Goal: Task Accomplishment & Management: Complete application form

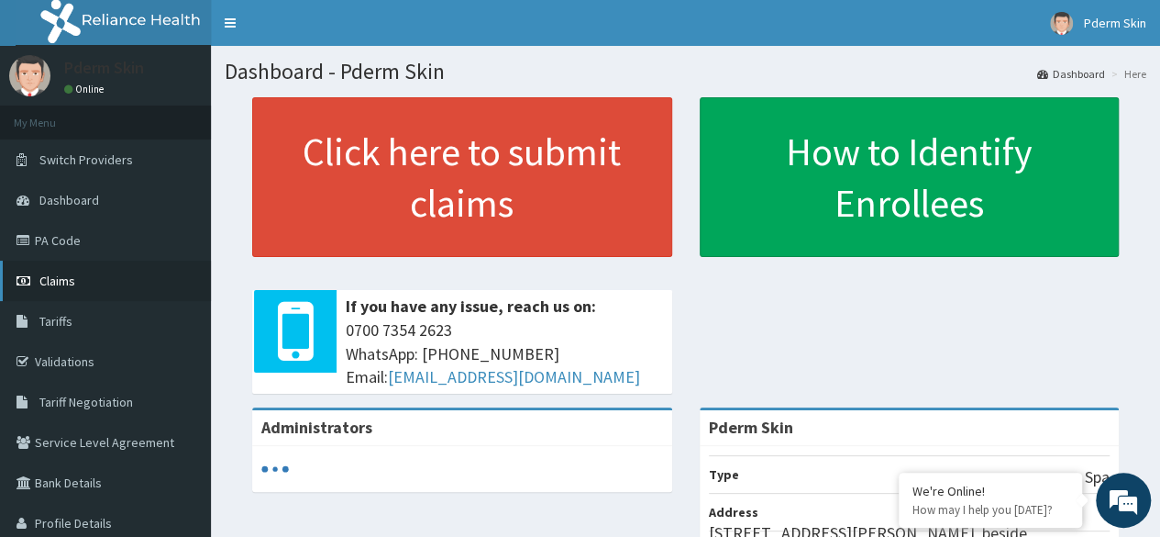
click at [61, 274] on span "Claims" at bounding box center [57, 280] width 36 height 17
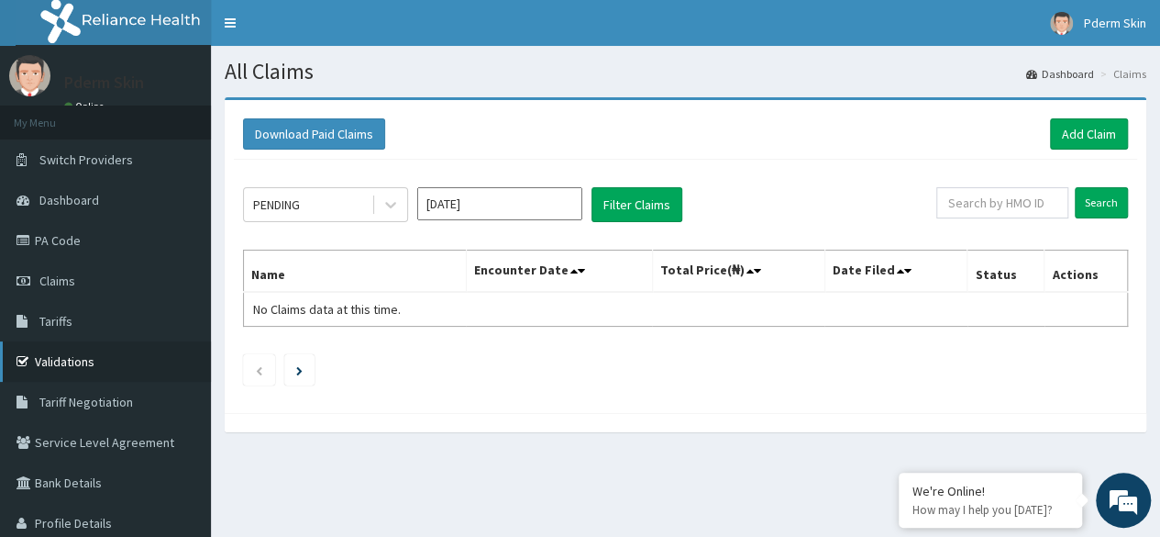
click at [92, 359] on link "Validations" at bounding box center [105, 361] width 211 height 40
click at [363, 307] on span "No Claims data at this time." at bounding box center [327, 309] width 148 height 17
click at [345, 265] on th "Name" at bounding box center [355, 271] width 223 height 42
click at [356, 305] on span "No Claims data at this time." at bounding box center [327, 309] width 148 height 17
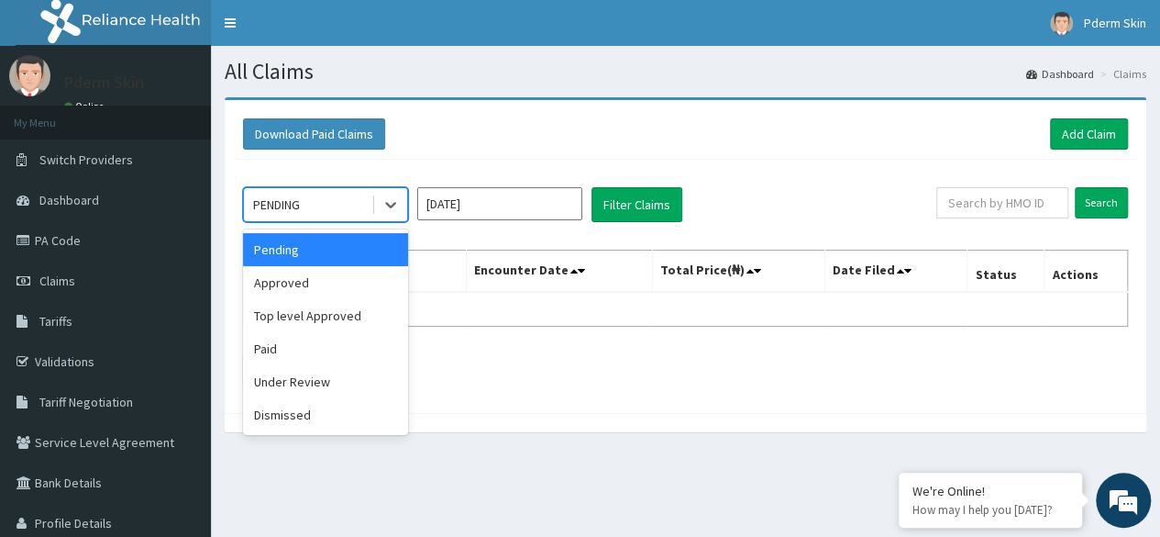
click at [334, 204] on div "PENDING" at bounding box center [307, 204] width 127 height 29
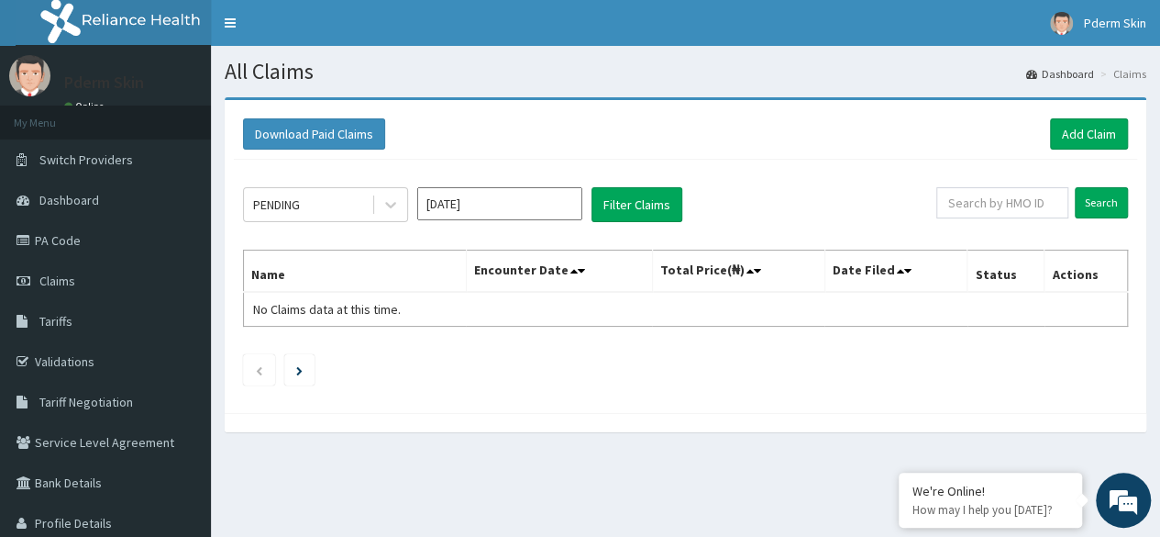
click at [460, 123] on div "Download Paid Claims Add Claim" at bounding box center [685, 133] width 885 height 31
click at [123, 198] on link "Dashboard" at bounding box center [105, 200] width 211 height 40
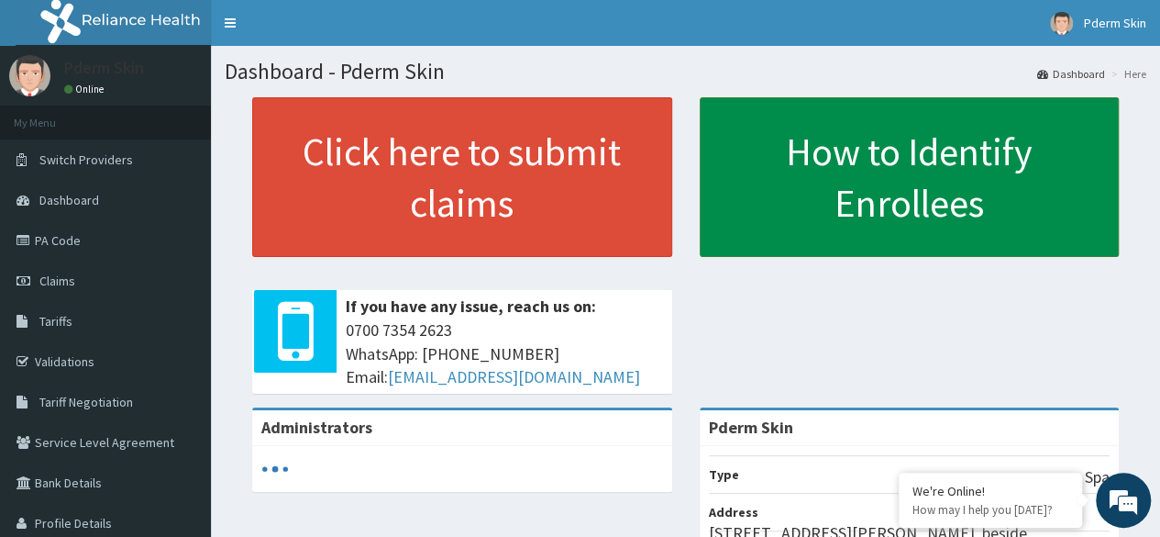
click at [828, 172] on link "How to Identify Enrollees" at bounding box center [910, 177] width 420 height 160
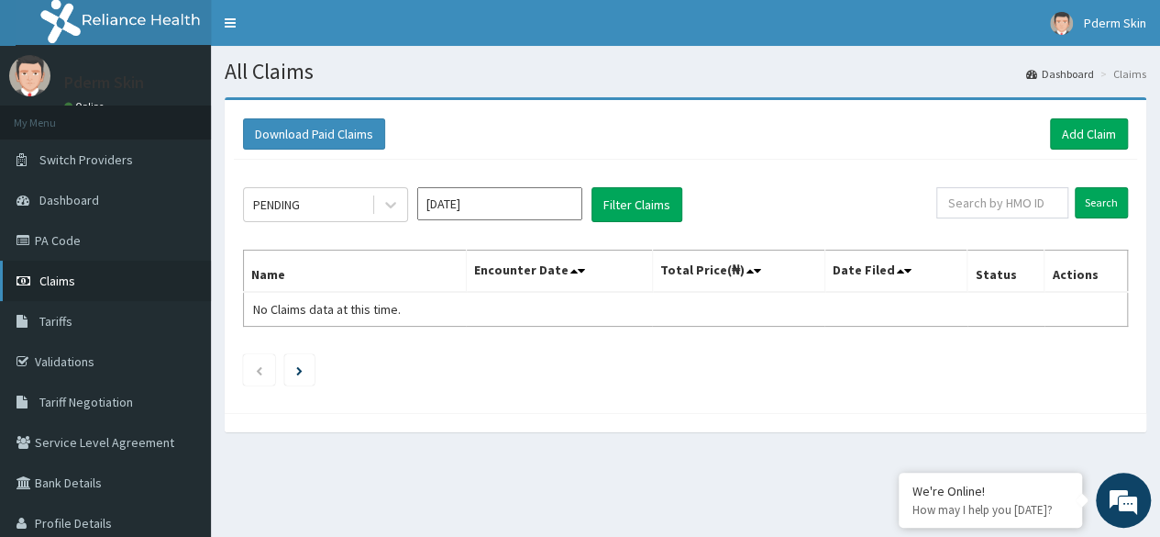
click at [80, 287] on link "Claims" at bounding box center [105, 280] width 211 height 40
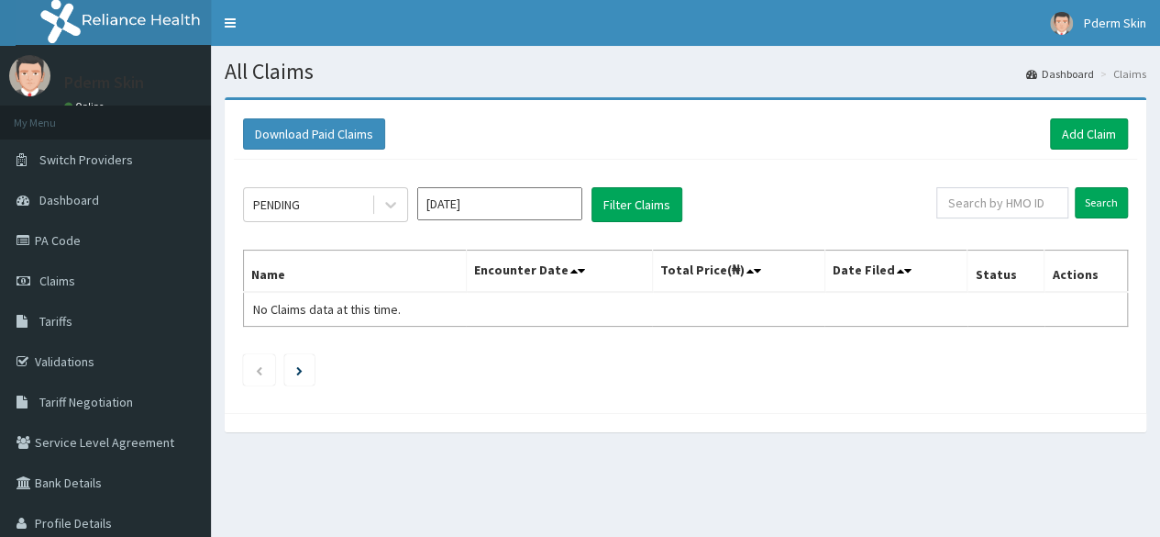
click at [59, 285] on span "Claims" at bounding box center [57, 280] width 36 height 17
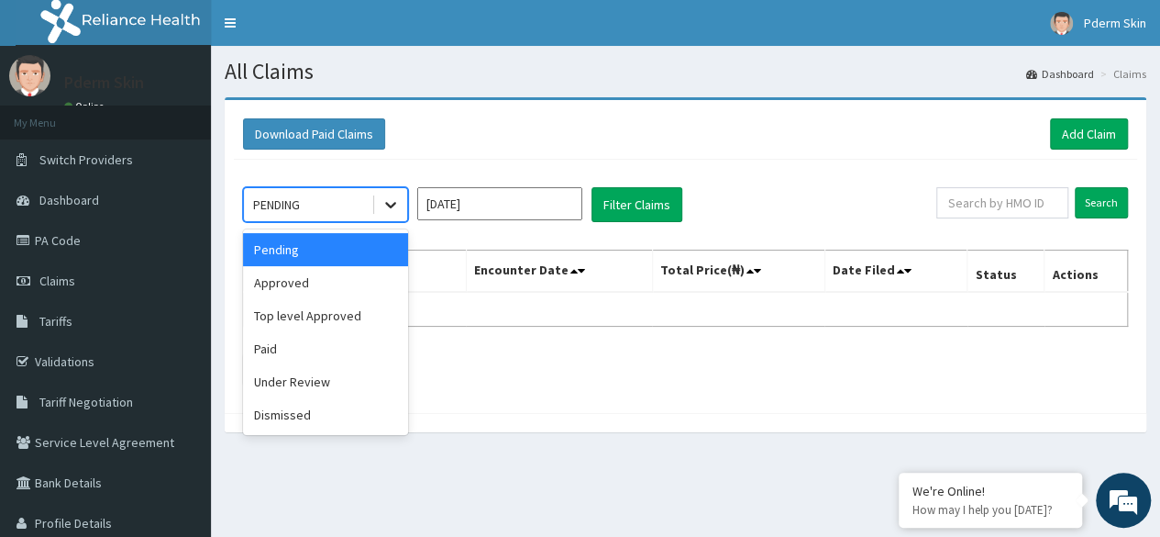
click at [390, 205] on icon at bounding box center [390, 206] width 11 height 6
click at [378, 275] on div "Approved" at bounding box center [325, 282] width 165 height 33
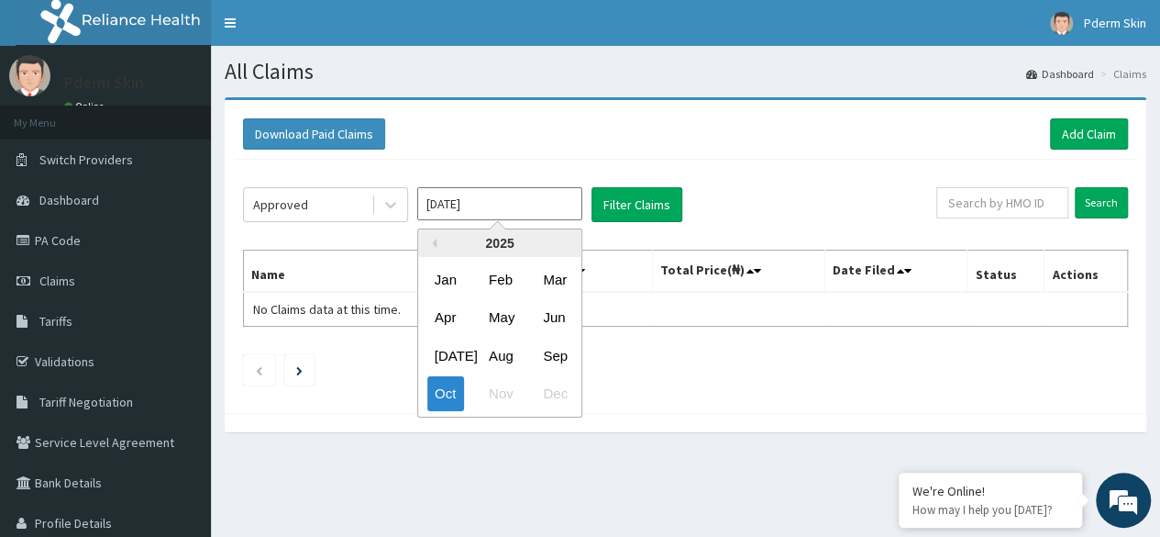
click at [483, 199] on input "Oct 2025" at bounding box center [499, 203] width 165 height 33
click at [561, 353] on div "Sep" at bounding box center [554, 355] width 37 height 34
type input "Sep 2025"
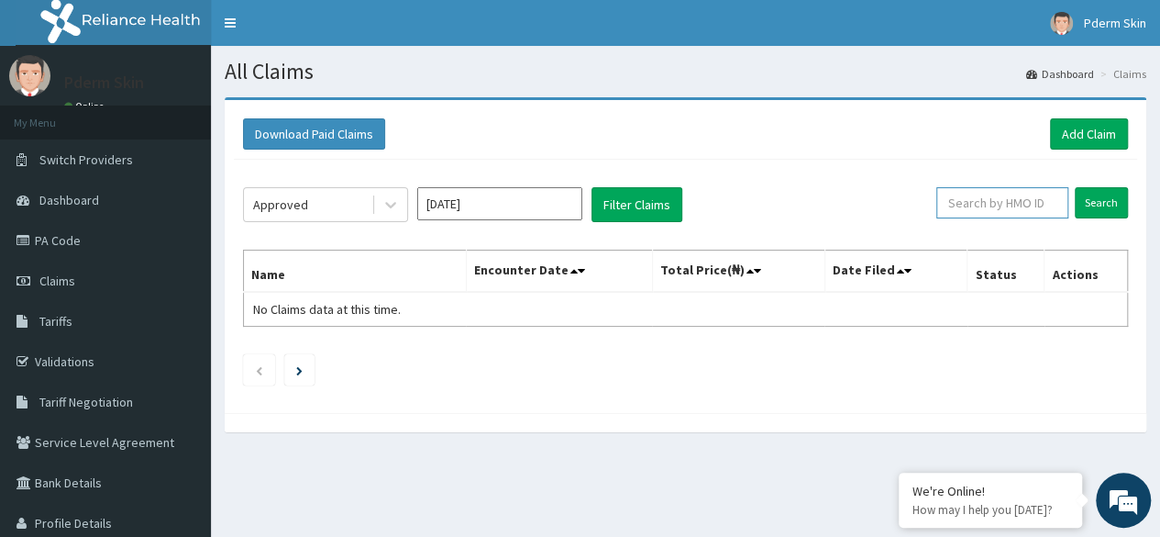
click at [976, 206] on input "text" at bounding box center [1002, 202] width 132 height 31
drag, startPoint x: 976, startPoint y: 206, endPoint x: 675, endPoint y: 212, distance: 300.9
click at [675, 212] on div "Approved Sep 2025 Filter Claims Search" at bounding box center [685, 204] width 885 height 35
click at [1110, 205] on input "Search" at bounding box center [1101, 202] width 53 height 31
click at [1005, 207] on input "text" at bounding box center [1002, 202] width 132 height 31
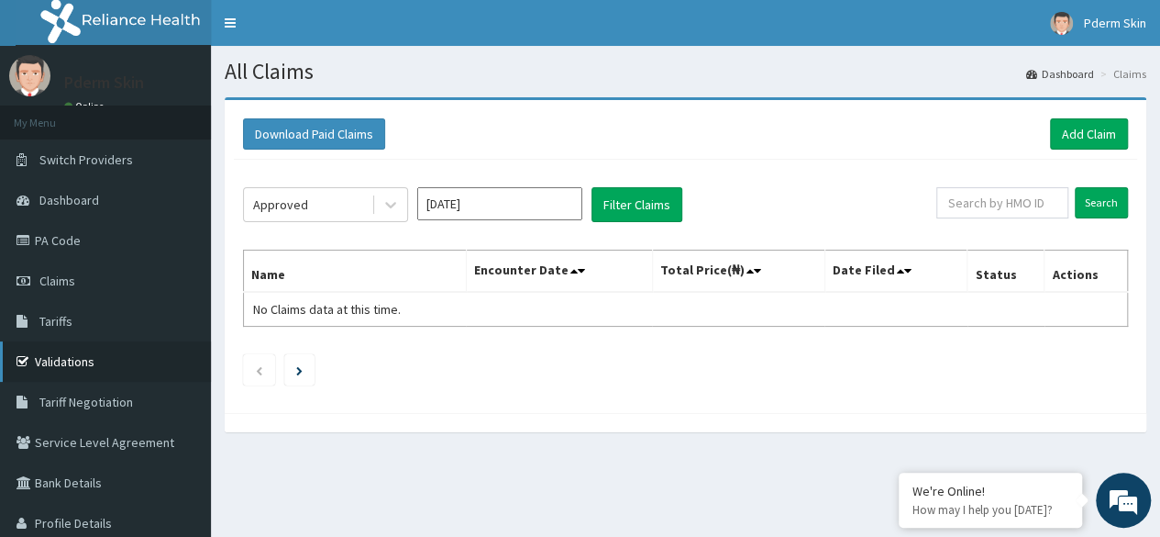
click at [70, 359] on link "Validations" at bounding box center [105, 361] width 211 height 40
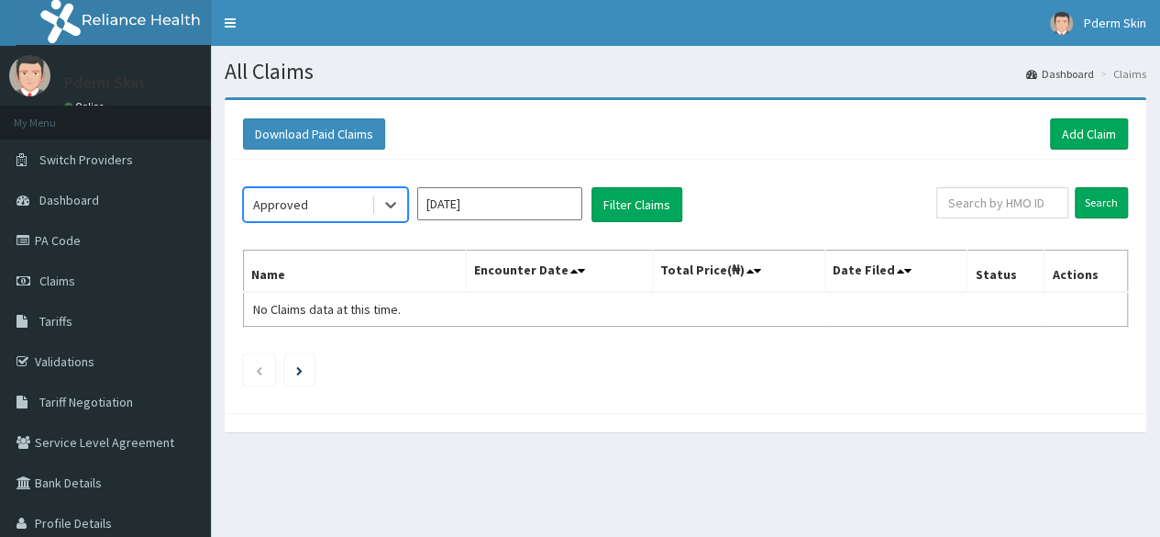
click at [525, 205] on input "[DATE]" at bounding box center [499, 203] width 165 height 33
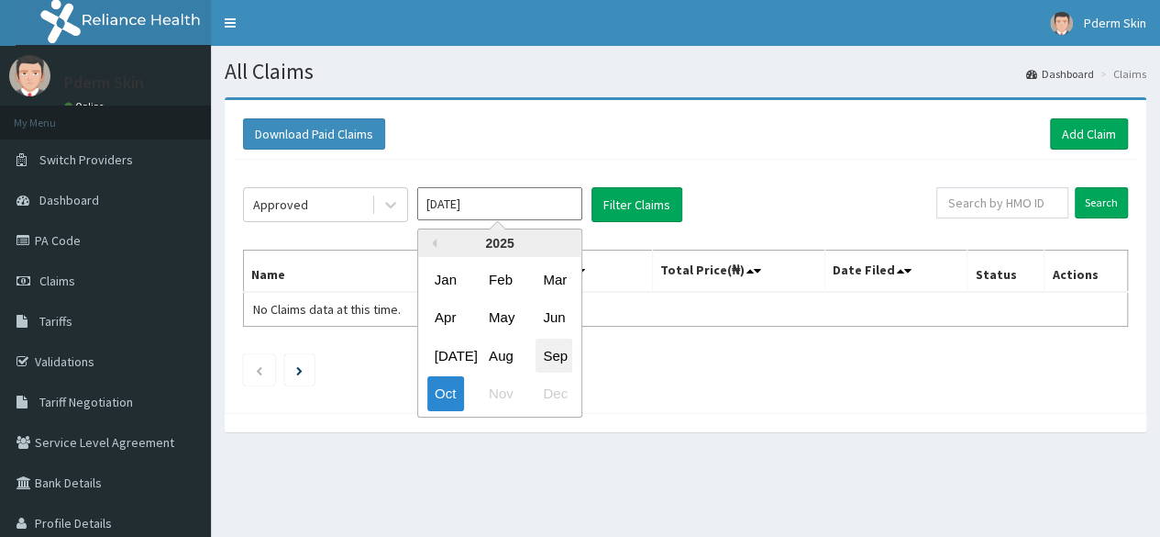
click at [560, 360] on div "Sep" at bounding box center [554, 355] width 37 height 34
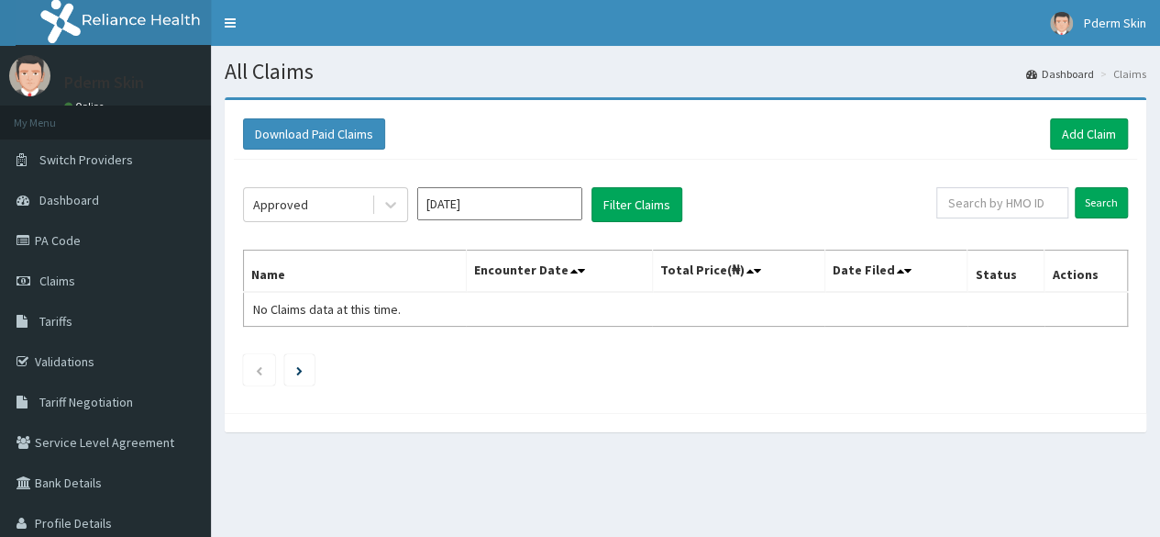
type input "Sep 2025"
click at [992, 201] on input "text" at bounding box center [1002, 202] width 132 height 31
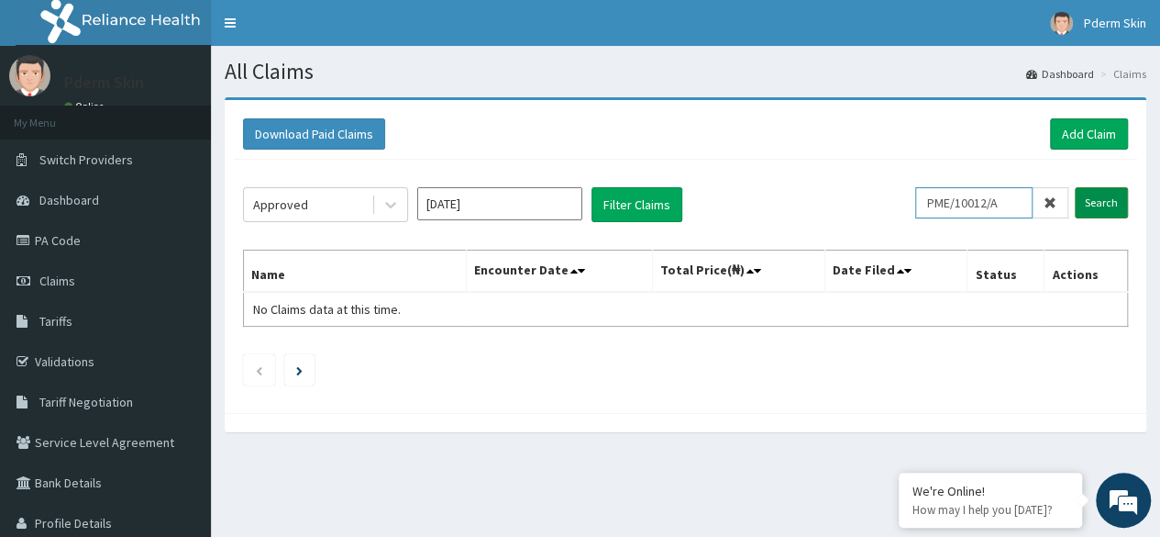
type input "PME/10012/A"
click at [1111, 202] on input "Search" at bounding box center [1101, 202] width 53 height 31
click at [260, 366] on icon "Previous page" at bounding box center [259, 370] width 8 height 11
click at [295, 365] on li at bounding box center [299, 369] width 30 height 31
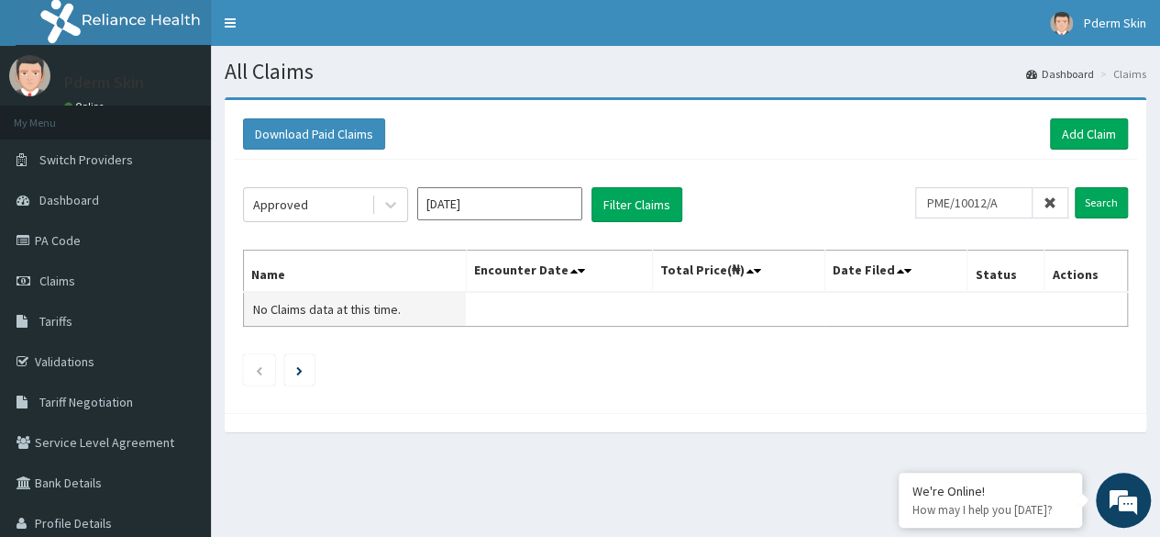
click at [315, 305] on span "No Claims data at this time." at bounding box center [327, 309] width 148 height 17
click at [306, 269] on th "Name" at bounding box center [355, 271] width 223 height 42
drag, startPoint x: 306, startPoint y: 269, endPoint x: 484, endPoint y: 253, distance: 178.6
click at [484, 253] on tr "Name Encounter Date Total Price(₦) Date Filed Status Actions" at bounding box center [686, 271] width 884 height 42
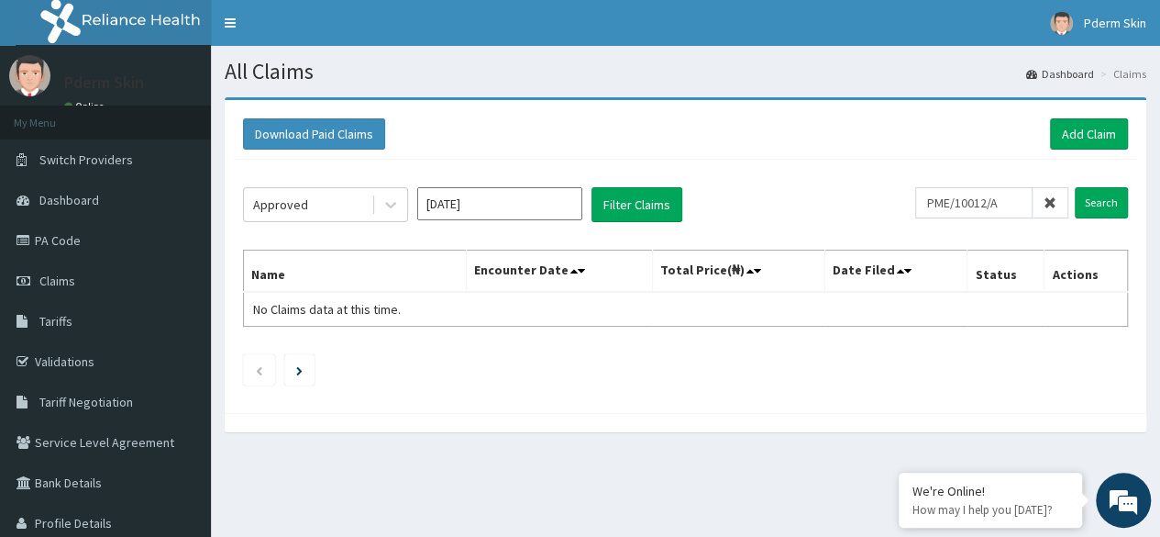
click at [633, 260] on th "Encounter Date" at bounding box center [559, 271] width 186 height 42
click at [583, 265] on icon at bounding box center [581, 270] width 7 height 13
click at [580, 271] on icon at bounding box center [581, 270] width 7 height 13
click at [618, 269] on th "Encounter Date" at bounding box center [559, 271] width 186 height 42
click at [338, 264] on th "Name" at bounding box center [355, 271] width 223 height 42
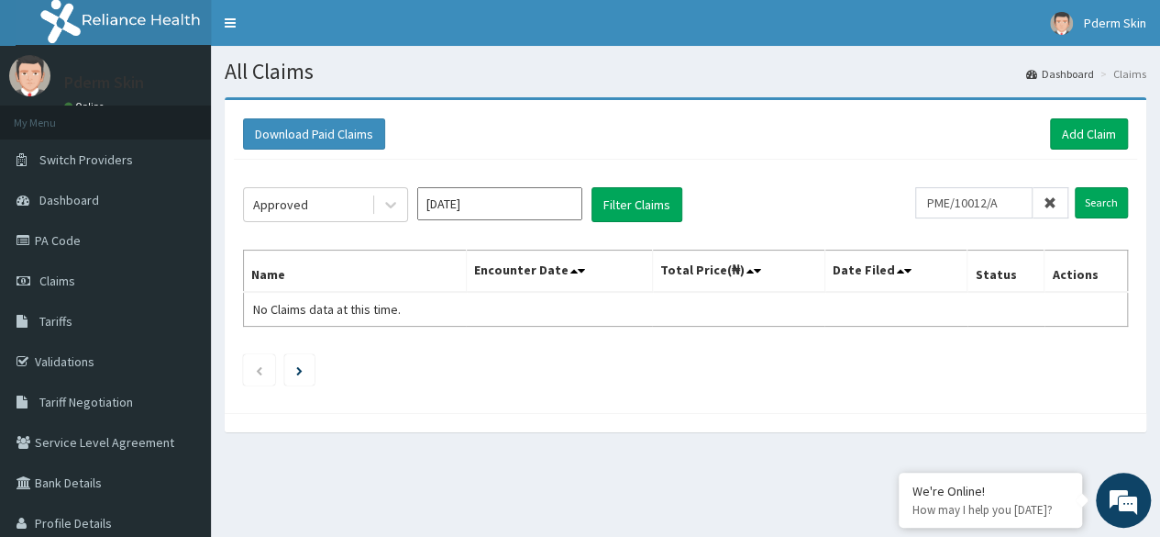
click at [338, 264] on th "Name" at bounding box center [355, 271] width 223 height 42
click at [620, 198] on button "Filter Claims" at bounding box center [637, 204] width 91 height 35
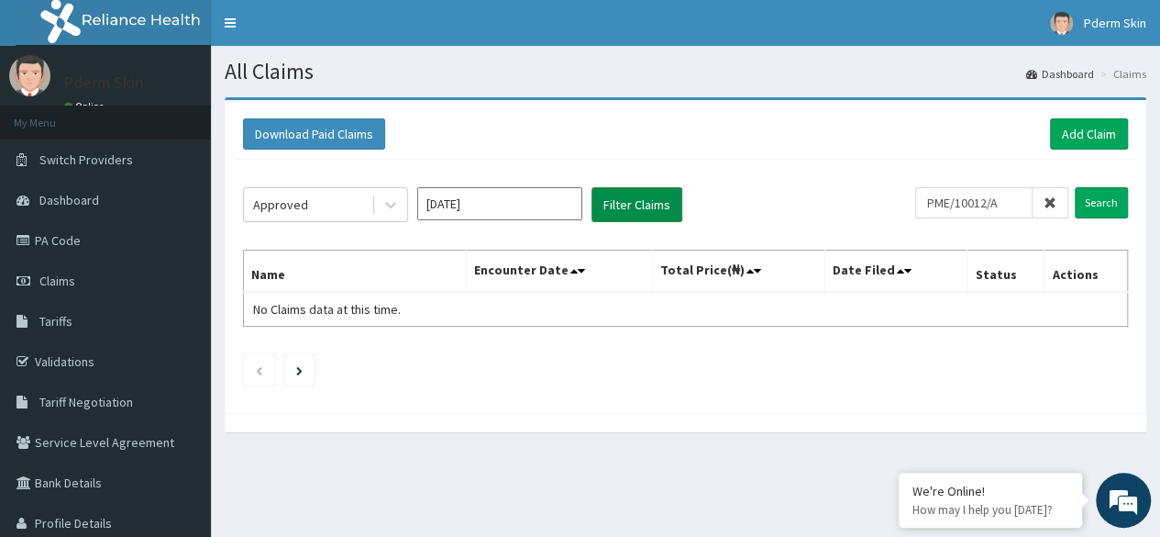
click at [620, 198] on button "Filter Claims" at bounding box center [637, 204] width 91 height 35
click at [305, 302] on span "No Claims data at this time." at bounding box center [327, 309] width 148 height 17
click at [307, 263] on th "Name" at bounding box center [355, 271] width 223 height 42
click at [284, 271] on th "Name" at bounding box center [355, 271] width 223 height 42
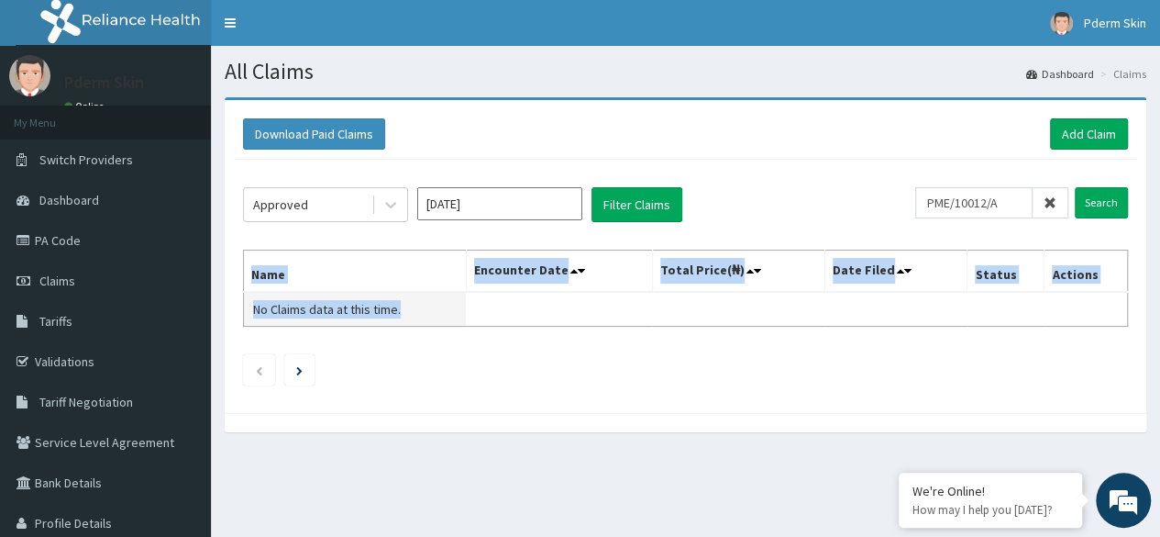
drag, startPoint x: 284, startPoint y: 271, endPoint x: 262, endPoint y: 307, distance: 42.8
click at [262, 307] on table "Name Encounter Date Total Price(₦) Date Filed Status Actions No Claims data at …" at bounding box center [685, 287] width 885 height 77
click at [262, 307] on span "No Claims data at this time." at bounding box center [327, 309] width 148 height 17
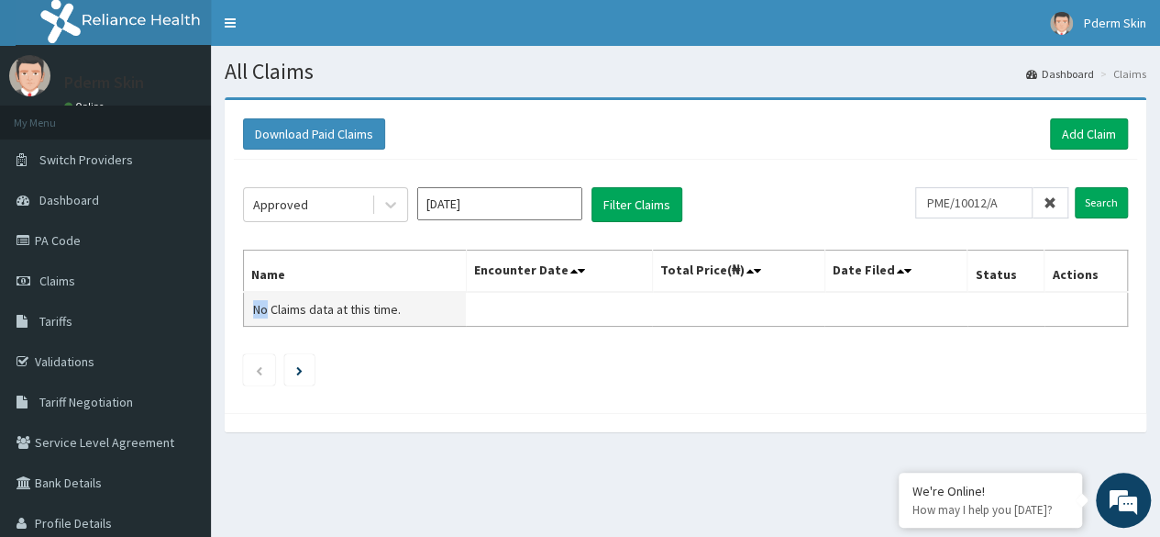
click at [262, 307] on span "No Claims data at this time." at bounding box center [327, 309] width 148 height 17
click at [330, 307] on span "No Claims data at this time." at bounding box center [327, 309] width 148 height 17
click at [385, 296] on td "No Claims data at this time." at bounding box center [355, 309] width 223 height 35
click at [521, 313] on table "Name Encounter Date Total Price(₦) Date Filed Status Actions No Claims data at …" at bounding box center [685, 287] width 885 height 77
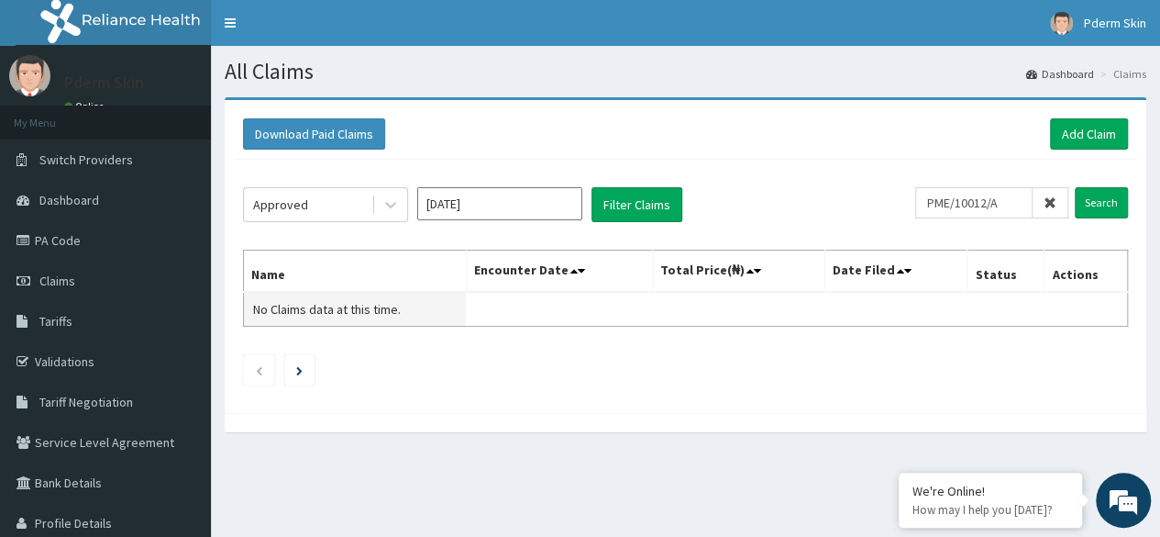
click at [314, 305] on span "No Claims data at this time." at bounding box center [327, 309] width 148 height 17
click at [567, 305] on table "Name Encounter Date Total Price(₦) Date Filed Status Actions No Claims data at …" at bounding box center [685, 287] width 885 height 77
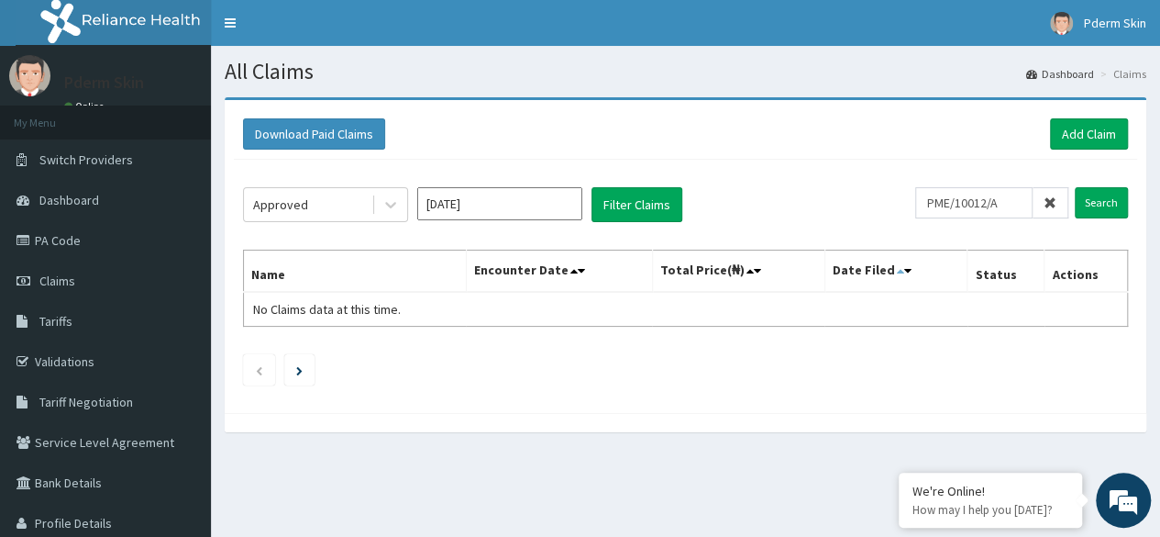
click at [903, 267] on icon at bounding box center [900, 270] width 7 height 13
click at [906, 269] on icon at bounding box center [907, 270] width 7 height 13
click at [897, 269] on icon at bounding box center [900, 270] width 7 height 13
click at [752, 269] on icon at bounding box center [750, 270] width 7 height 13
click at [758, 265] on icon at bounding box center [757, 270] width 7 height 13
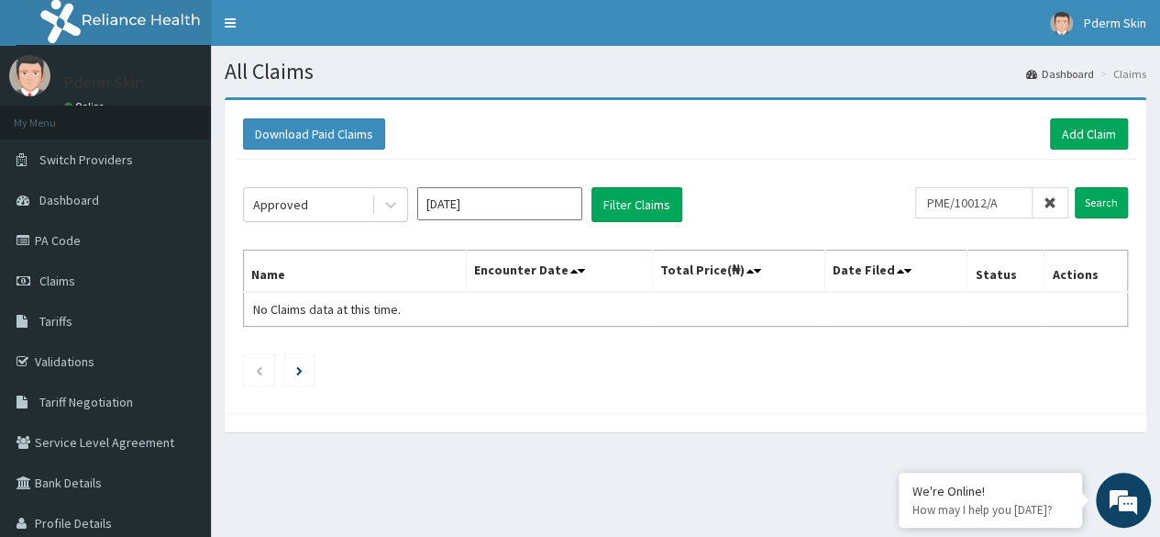
click at [538, 268] on th "Encounter Date" at bounding box center [559, 271] width 186 height 42
click at [348, 305] on span "No Claims data at this time." at bounding box center [327, 309] width 148 height 17
click at [256, 368] on icon "Previous page" at bounding box center [259, 370] width 8 height 11
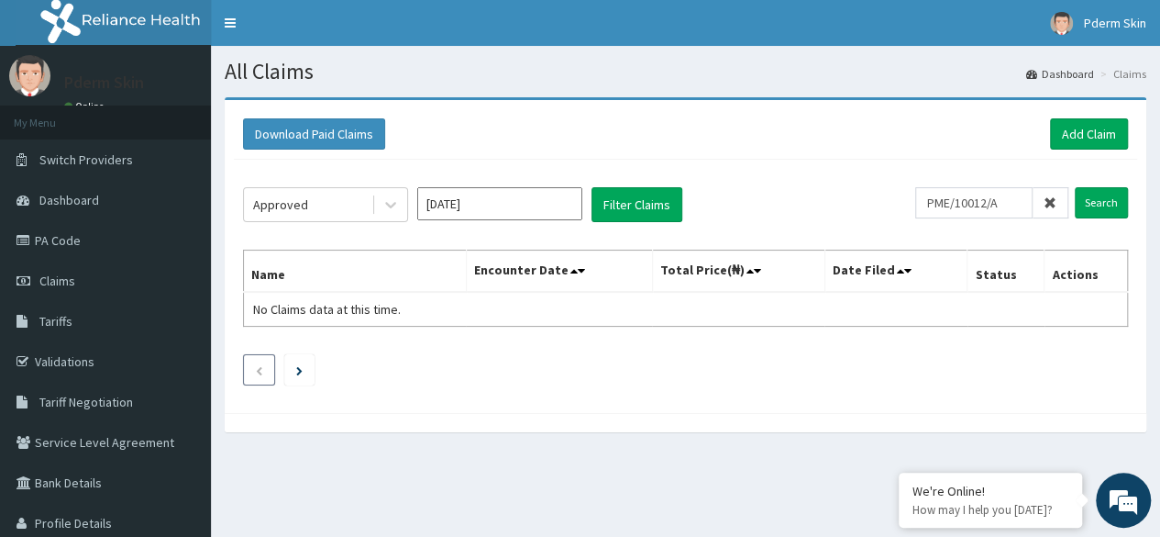
click at [256, 368] on icon "Previous page" at bounding box center [259, 370] width 8 height 11
click at [304, 134] on button "Download Paid Claims" at bounding box center [314, 133] width 142 height 31
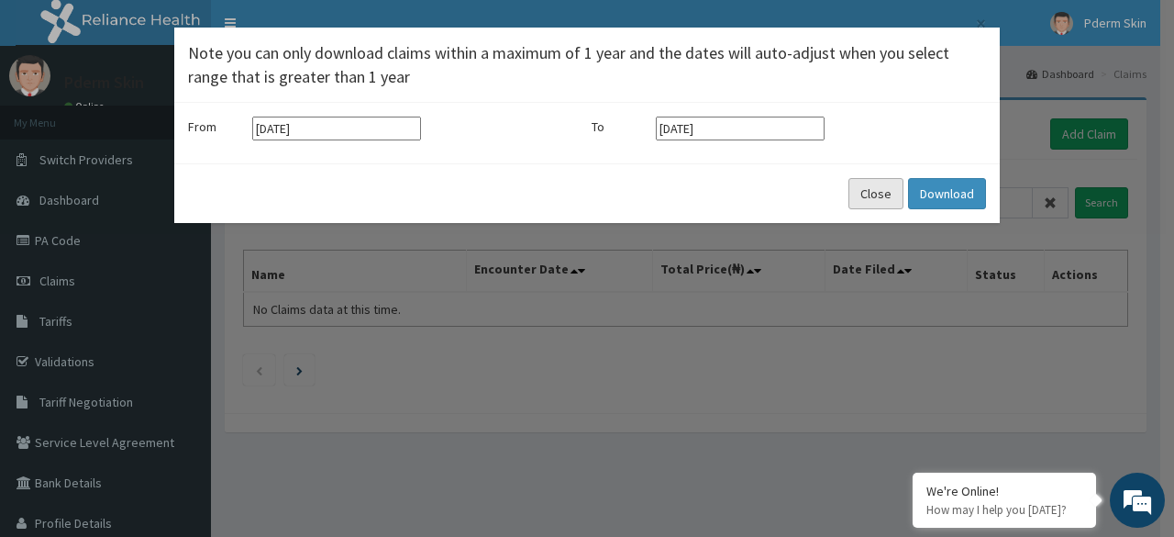
click at [873, 197] on button "Close" at bounding box center [875, 193] width 55 height 31
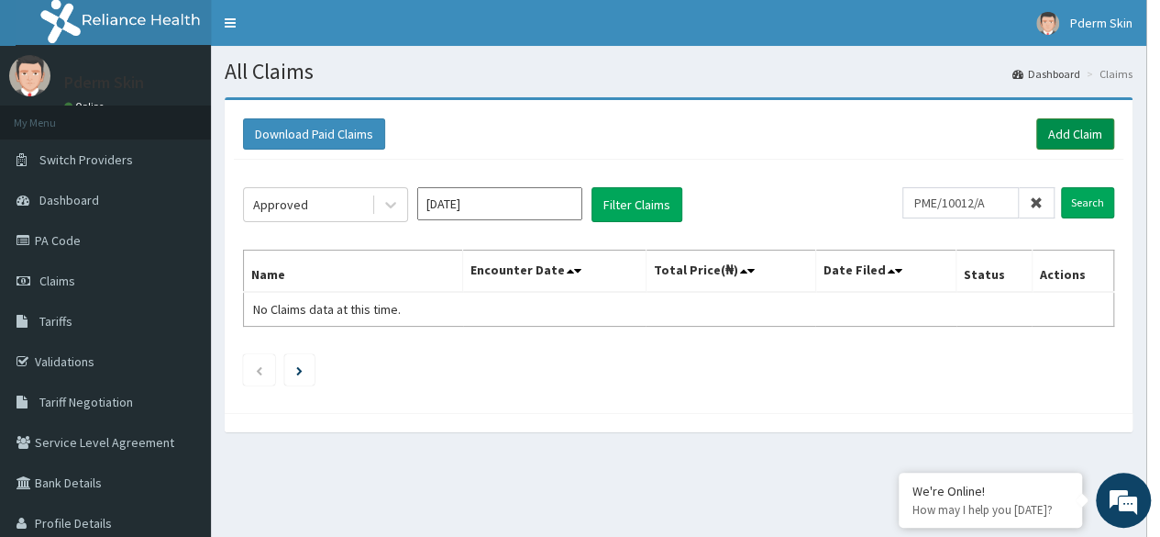
click at [1067, 130] on link "Add Claim" at bounding box center [1075, 133] width 78 height 31
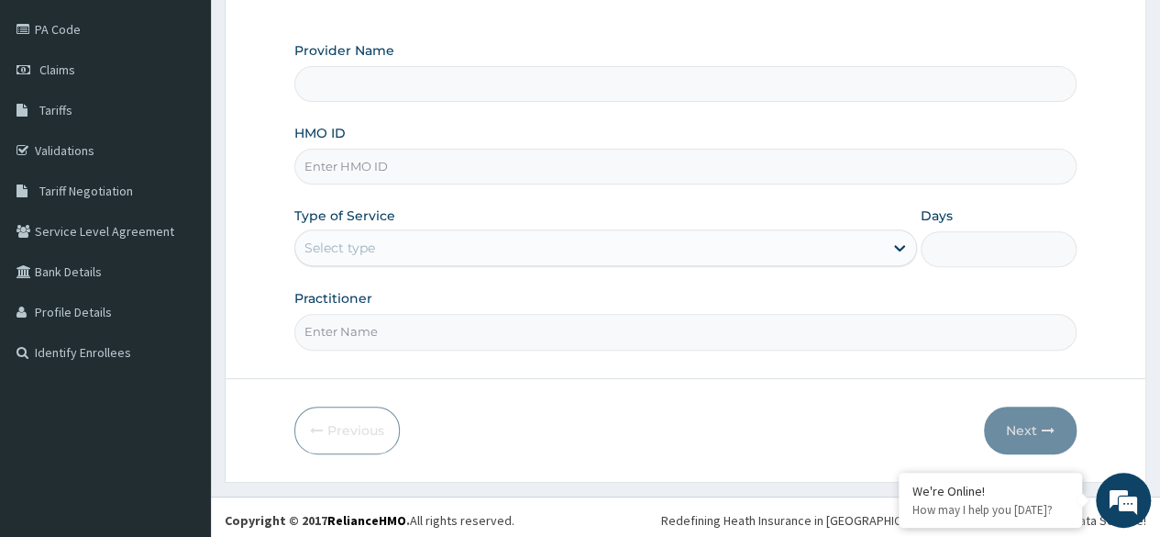
scroll to position [213, 0]
type input "Pderm Skin"
type input "1"
click at [859, 93] on input "Pderm Skin" at bounding box center [685, 82] width 782 height 36
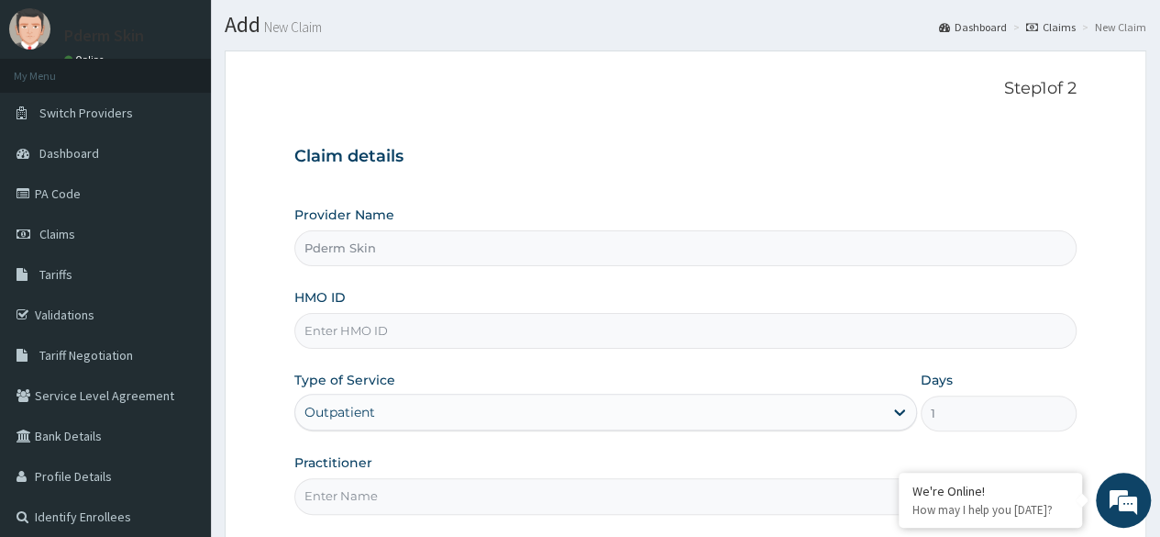
scroll to position [0, 0]
click at [1063, 119] on div "Step 1 of 2 Claim details Provider Name Pderm Skin HMO ID Type of Service Outpa…" at bounding box center [685, 296] width 782 height 435
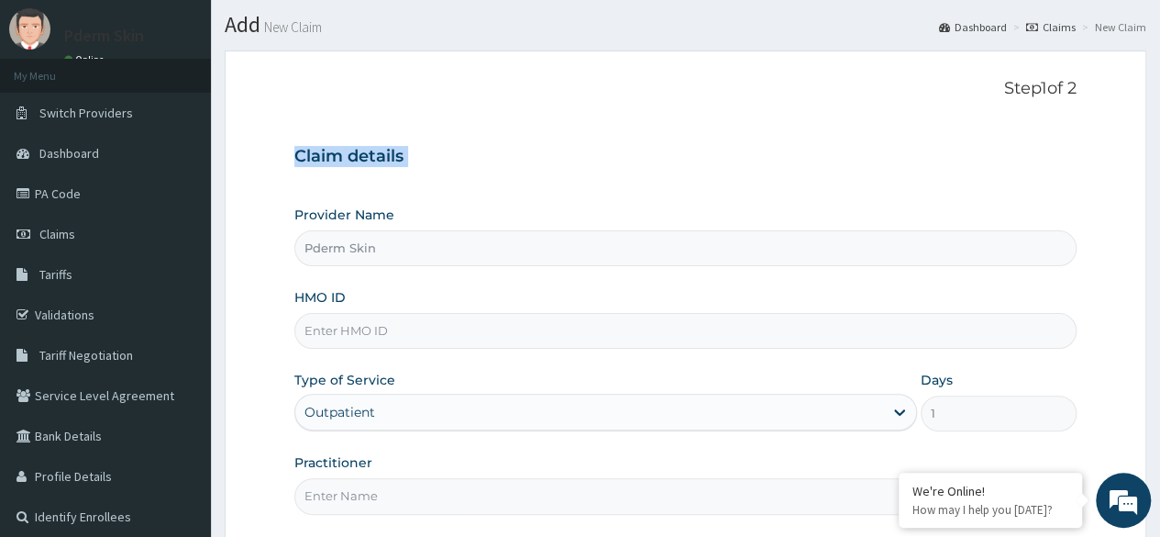
click at [955, 105] on div "Step 1 of 2 Claim details Provider Name Pderm Skin HMO ID Type of Service Outpa…" at bounding box center [685, 296] width 782 height 435
click at [605, 252] on input "Pderm Skin" at bounding box center [685, 248] width 782 height 36
click at [834, 334] on input "HMO ID" at bounding box center [685, 331] width 782 height 36
type input "PME/10012/A"
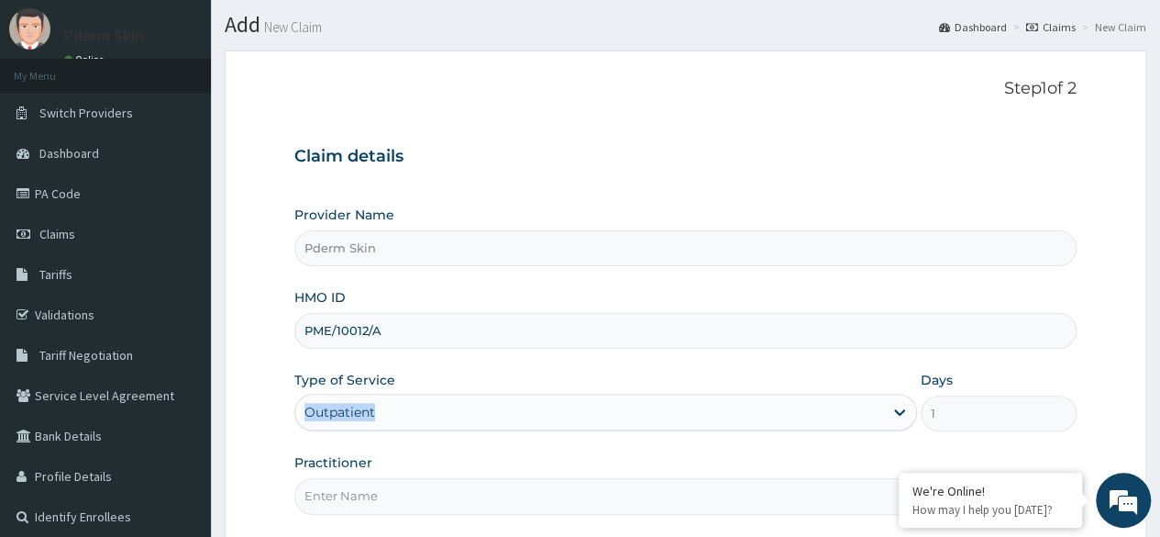
drag, startPoint x: 900, startPoint y: 410, endPoint x: 737, endPoint y: 360, distance: 169.7
click at [737, 360] on div "Provider Name Pderm Skin HMO ID PME/10012/A Type of Service Outpatient Days 1 P…" at bounding box center [685, 359] width 782 height 308
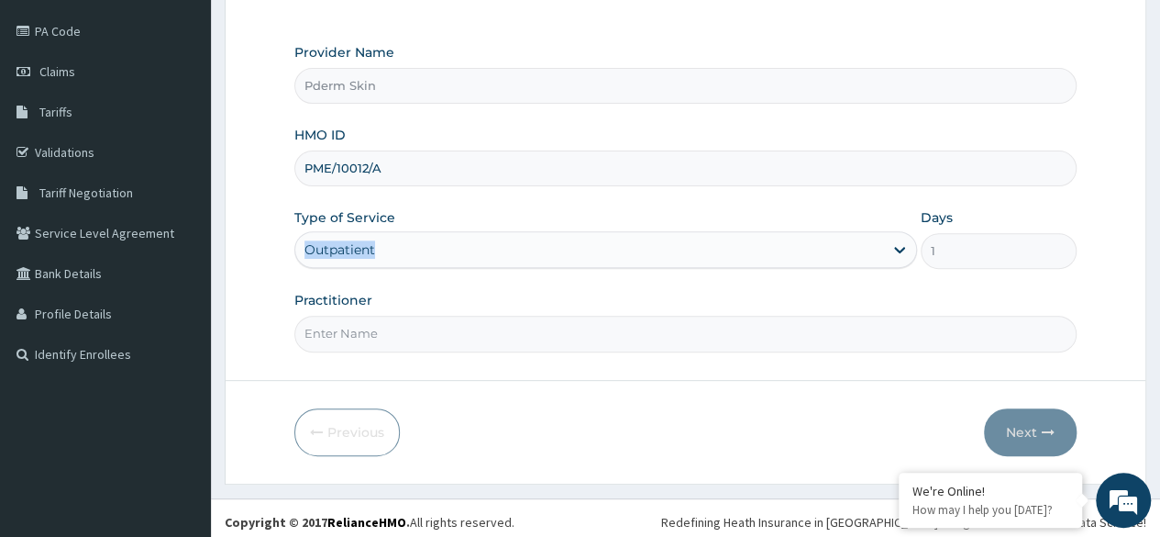
scroll to position [213, 0]
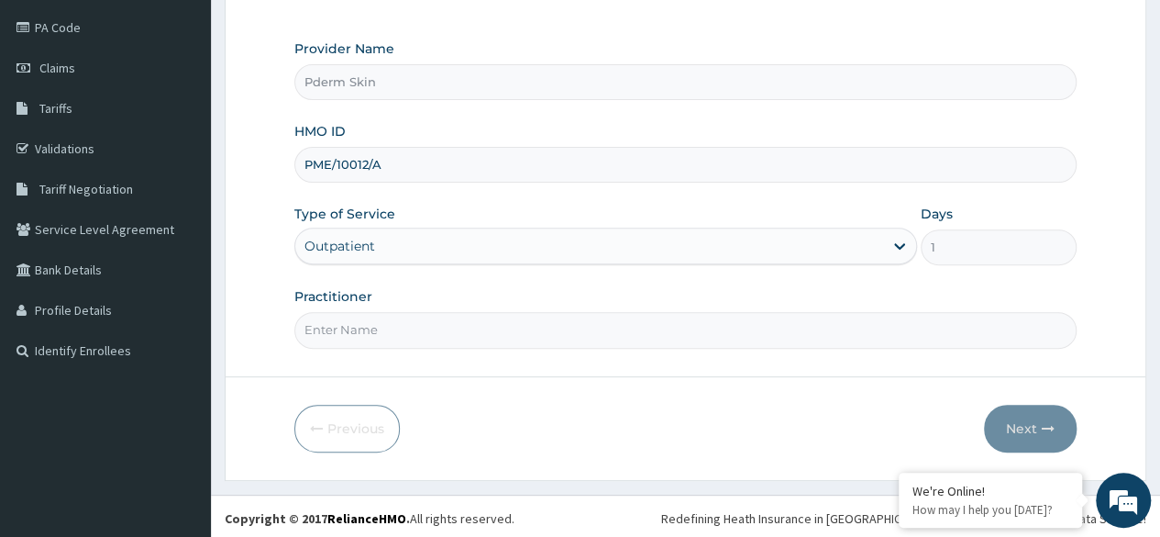
click at [870, 342] on input "Practitioner" at bounding box center [685, 330] width 782 height 36
type input "SPA"
click at [139, 133] on link "Validations" at bounding box center [105, 148] width 211 height 40
